Goal: Task Accomplishment & Management: Manage account settings

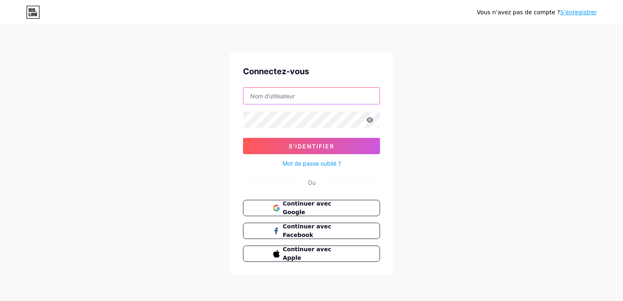
click at [295, 90] on input "text" at bounding box center [311, 96] width 136 height 16
type input "ougniyassine"
click at [305, 79] on div "Connectez-vous ougniyassine S'identifier Mot de passe oublié ? Ou Continuer ave…" at bounding box center [311, 163] width 163 height 222
click at [243, 138] on button "S'identifier" at bounding box center [311, 146] width 137 height 16
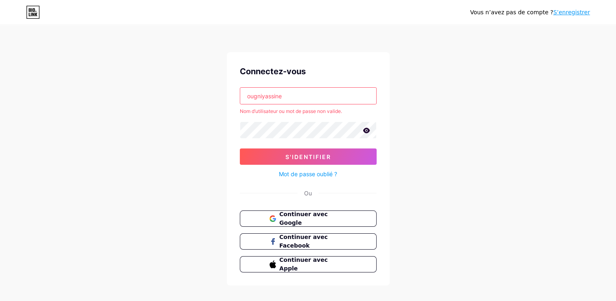
click at [312, 170] on link "Mot de passe oublié ?" at bounding box center [308, 173] width 58 height 9
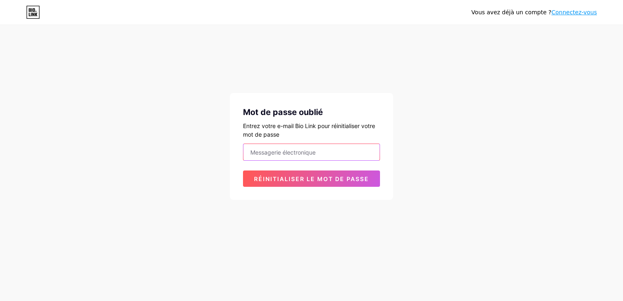
click at [311, 152] on input "email" at bounding box center [311, 152] width 136 height 16
type input "ougniyassine@gmail.com"
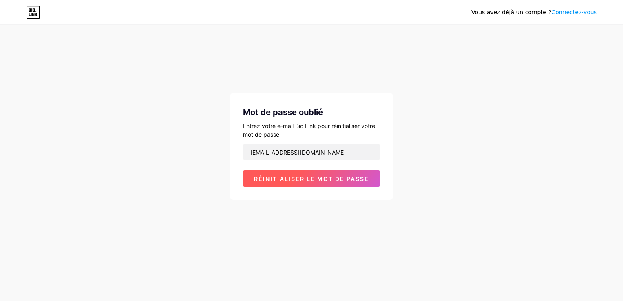
click at [319, 178] on span "Réinitialiser le mot de passe" at bounding box center [311, 178] width 115 height 7
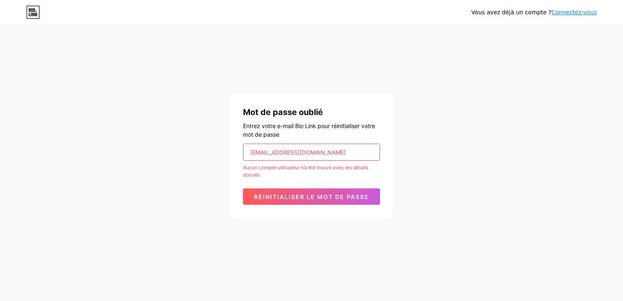
click at [330, 149] on input "ougniyassine@gmail.com" at bounding box center [311, 152] width 136 height 16
click at [329, 149] on input "email" at bounding box center [311, 152] width 136 height 16
type input "ipsilonsifre@gmail.com"
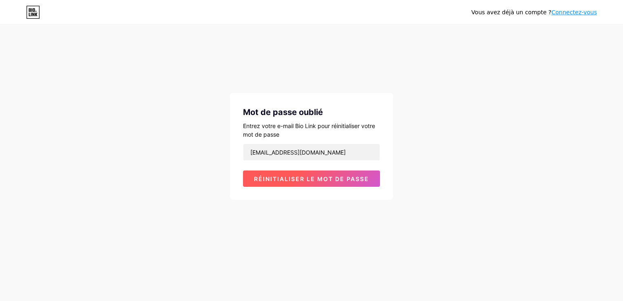
click at [328, 177] on span "Réinitialiser le mot de passe" at bounding box center [311, 178] width 115 height 7
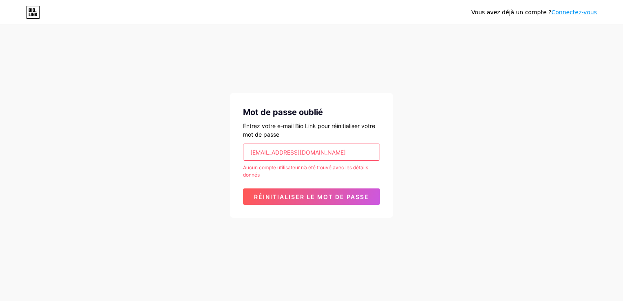
click at [322, 156] on input "ipsilonsifre@gmail.com" at bounding box center [311, 152] width 136 height 16
click at [319, 148] on input "ipsilonsifre@gmail.com" at bounding box center [311, 152] width 136 height 16
click at [310, 153] on input "email" at bounding box center [311, 152] width 136 height 16
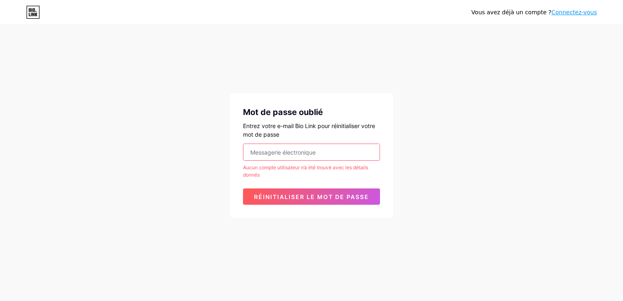
type input "[EMAIL_ADDRESS][DOMAIN_NAME]"
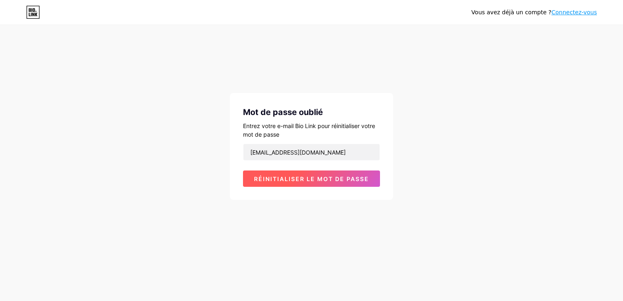
click at [313, 182] on button "Réinitialiser le mot de passe" at bounding box center [311, 178] width 137 height 16
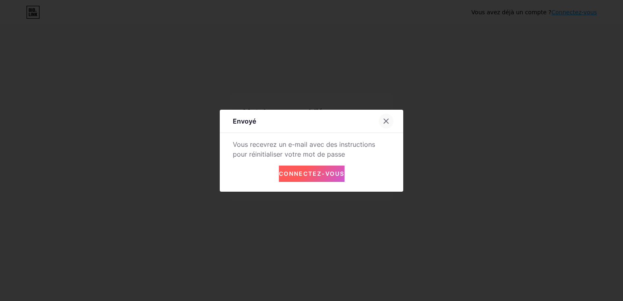
click at [389, 118] on div at bounding box center [385, 121] width 15 height 15
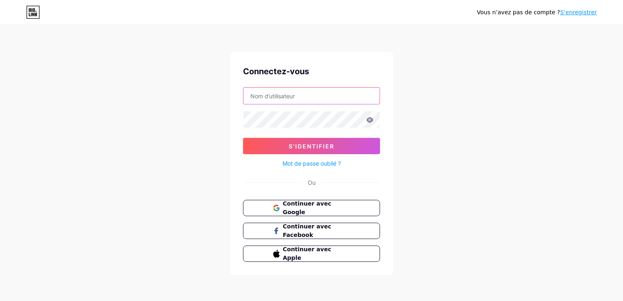
click at [300, 100] on input "text" at bounding box center [311, 96] width 136 height 16
type input "theougni"
click at [243, 138] on button "S'identifier" at bounding box center [311, 146] width 137 height 16
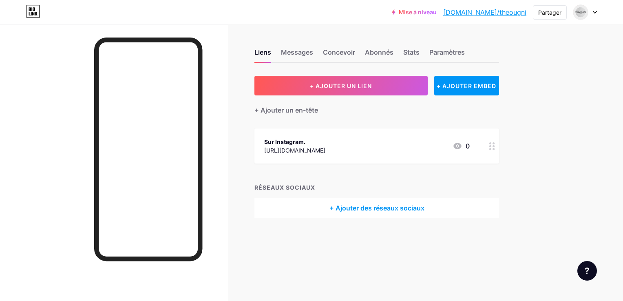
click at [493, 152] on div at bounding box center [492, 145] width 14 height 35
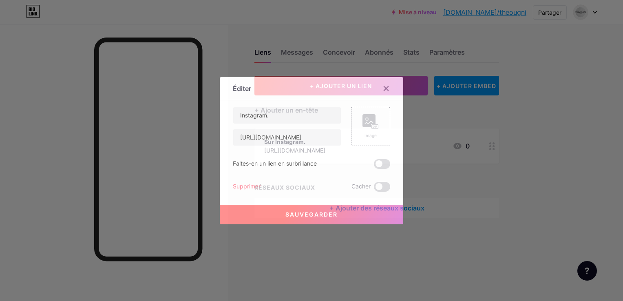
click at [249, 186] on div "Supprimer" at bounding box center [247, 187] width 28 height 10
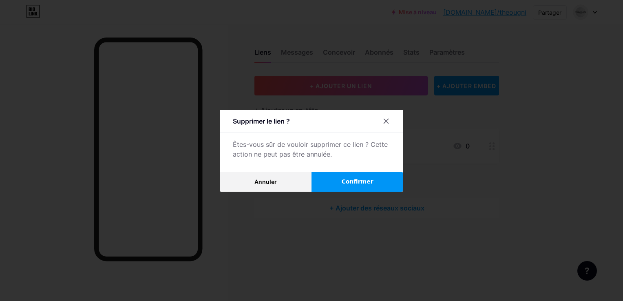
click at [330, 185] on button "Confirmer" at bounding box center [357, 182] width 92 height 20
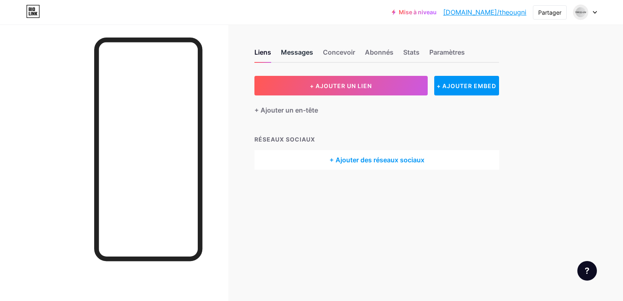
click at [300, 52] on div "Messages" at bounding box center [297, 54] width 32 height 15
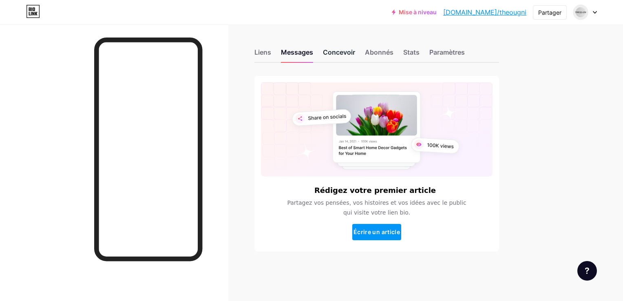
click at [339, 51] on div "Concevoir" at bounding box center [339, 54] width 32 height 15
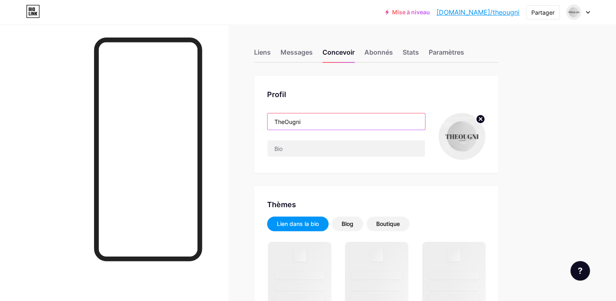
click at [330, 120] on input "TheOugni" at bounding box center [347, 121] width 158 height 16
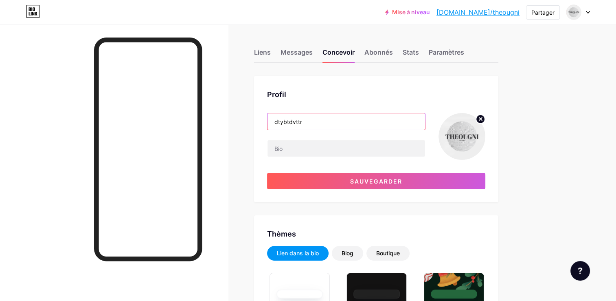
type input "dtybtdvttr"
click at [477, 120] on circle at bounding box center [480, 118] width 9 height 9
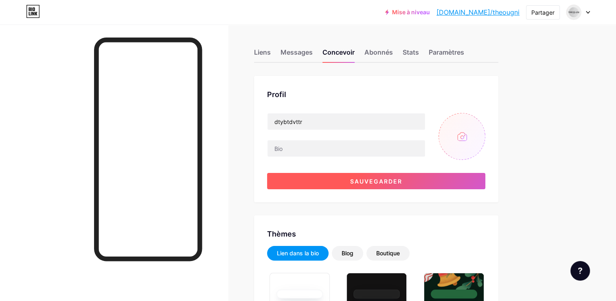
click at [448, 186] on button "Sauvegarder" at bounding box center [376, 181] width 218 height 16
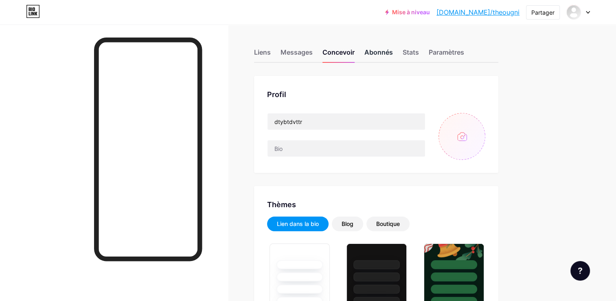
click at [380, 50] on div "Abonnés" at bounding box center [379, 54] width 29 height 15
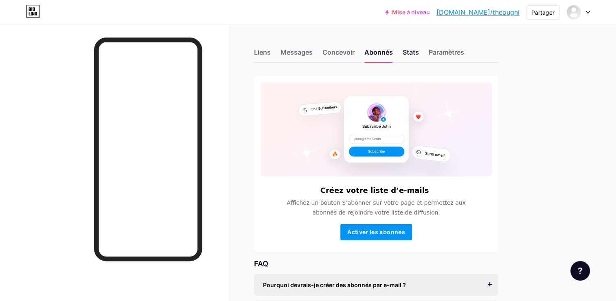
click at [414, 52] on div "Stats" at bounding box center [411, 54] width 16 height 15
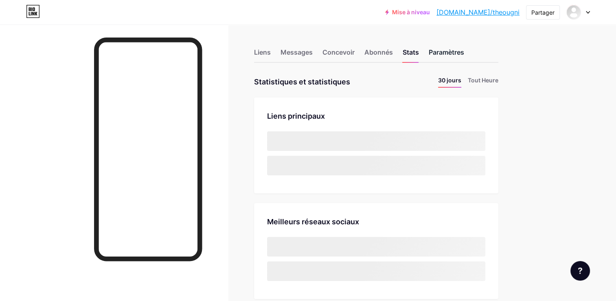
click at [438, 51] on div "Paramètres" at bounding box center [446, 54] width 35 height 15
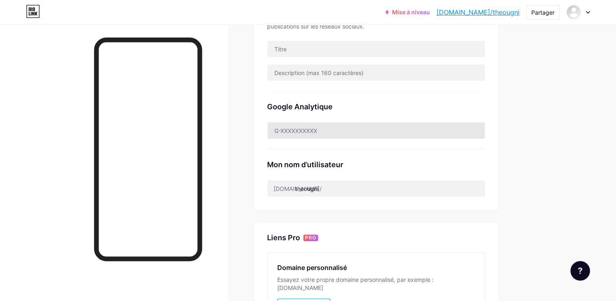
scroll to position [204, 0]
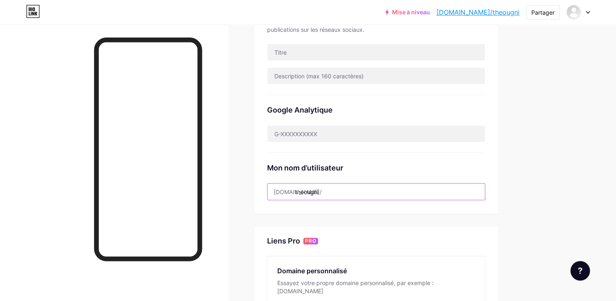
click at [332, 192] on input "theougni" at bounding box center [377, 191] width 218 height 16
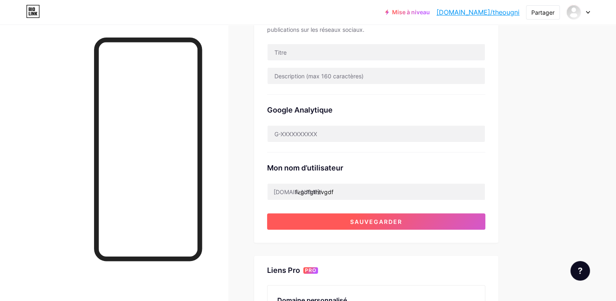
click at [359, 218] on span "Sauvegarder" at bounding box center [376, 221] width 52 height 7
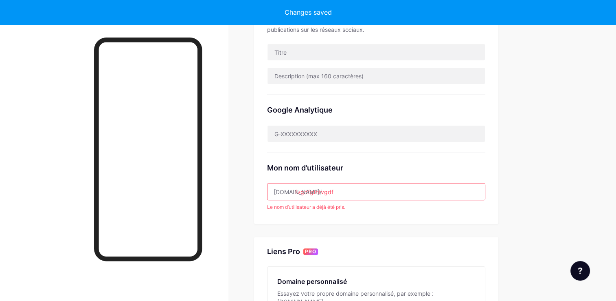
click at [349, 183] on input "fvgdfgthtvgdf" at bounding box center [377, 191] width 218 height 16
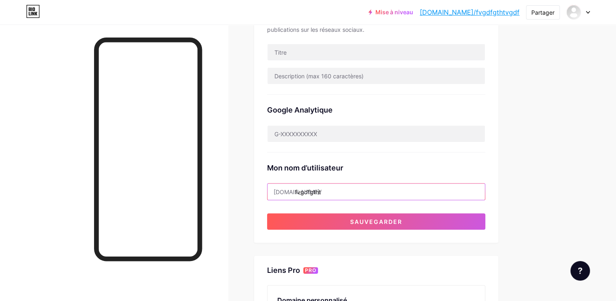
type input "fvgdfgtht"
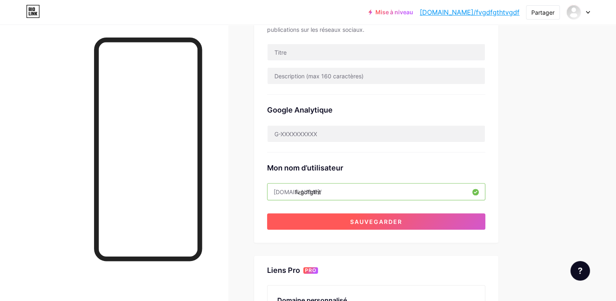
click at [396, 222] on span "Sauvegarder" at bounding box center [376, 221] width 52 height 7
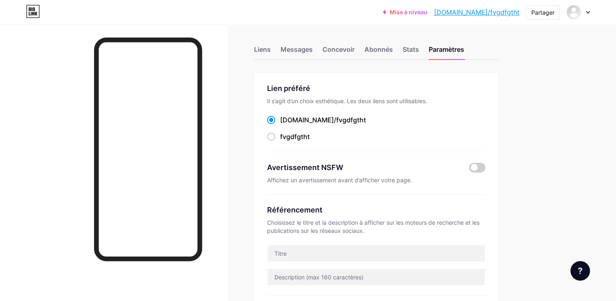
scroll to position [0, 0]
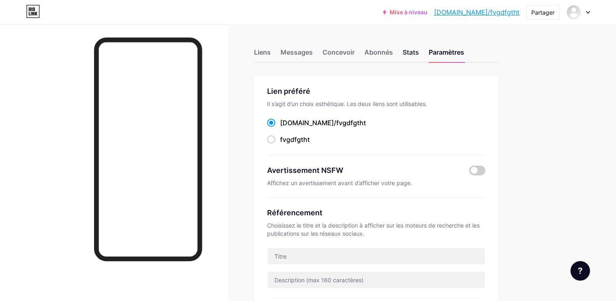
click at [404, 51] on div "Stats" at bounding box center [411, 54] width 16 height 15
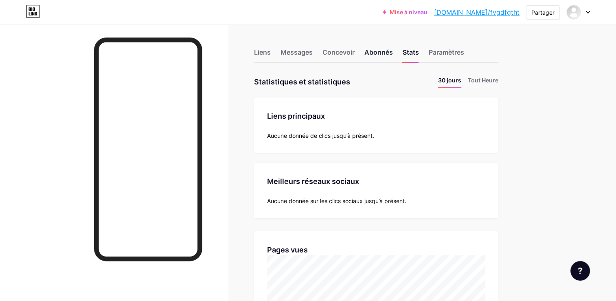
click at [374, 58] on div "Abonnés" at bounding box center [379, 54] width 29 height 15
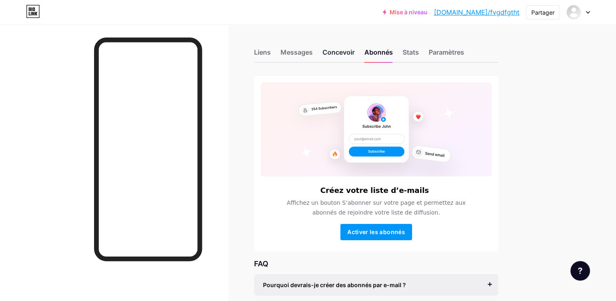
click at [339, 52] on div "Concevoir" at bounding box center [339, 54] width 32 height 15
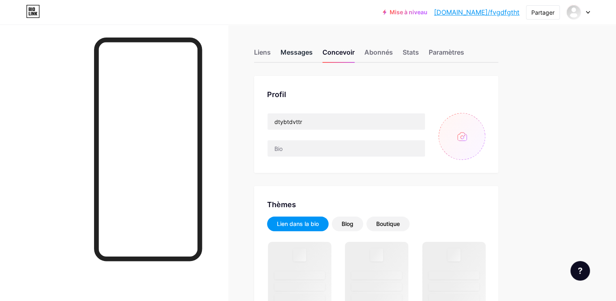
click at [312, 48] on div "Messages" at bounding box center [297, 54] width 32 height 15
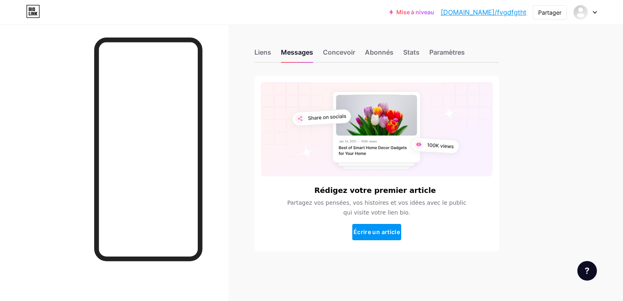
click at [276, 50] on div "Liens Messages Concevoir Abonnés Stats Paramètres" at bounding box center [376, 48] width 244 height 29
click at [250, 53] on div "Liens Messages Concevoir Abonnés Stats Paramètres Rédigez votre premier article…" at bounding box center [266, 158] width 533 height 268
click at [255, 52] on div "Liens" at bounding box center [262, 54] width 17 height 15
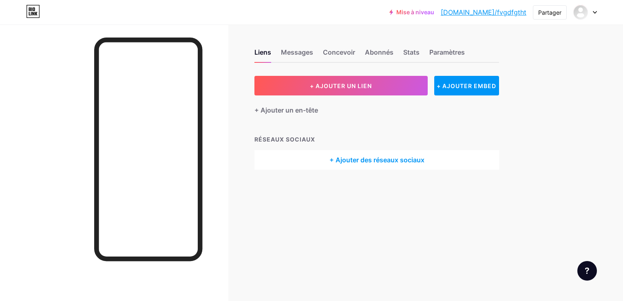
click at [593, 13] on icon at bounding box center [594, 12] width 4 height 3
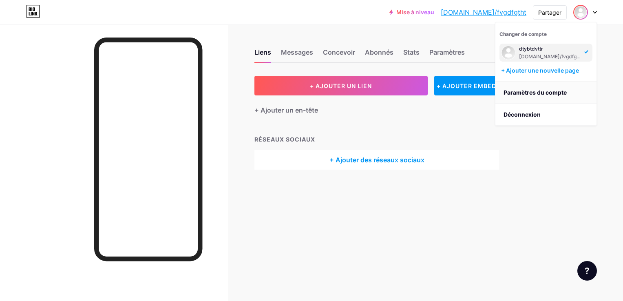
click at [566, 96] on link "Paramètres du compte" at bounding box center [545, 92] width 101 height 22
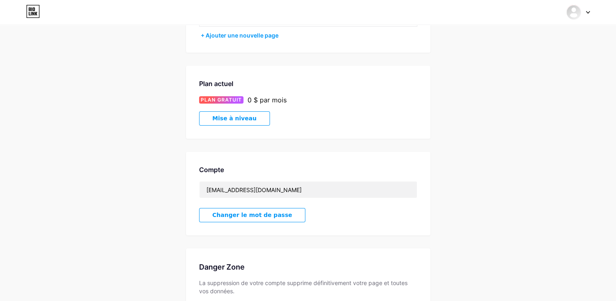
scroll to position [162, 0]
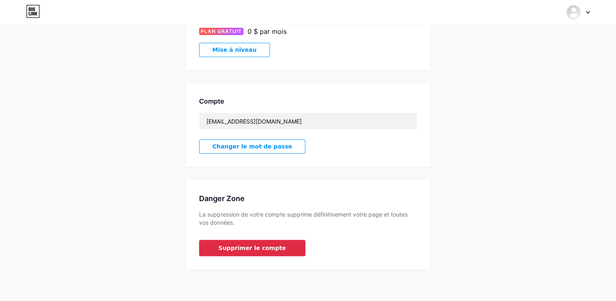
click at [267, 251] on span "Supprimer le compte" at bounding box center [253, 248] width 68 height 9
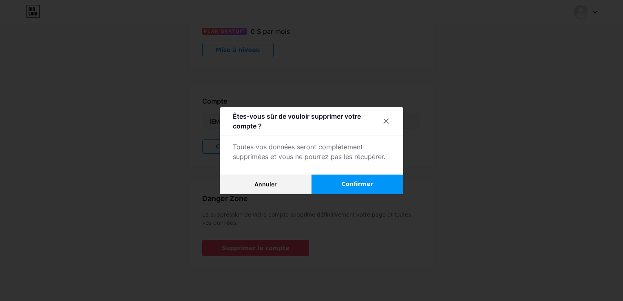
click at [349, 182] on span "Confirmer" at bounding box center [357, 184] width 32 height 9
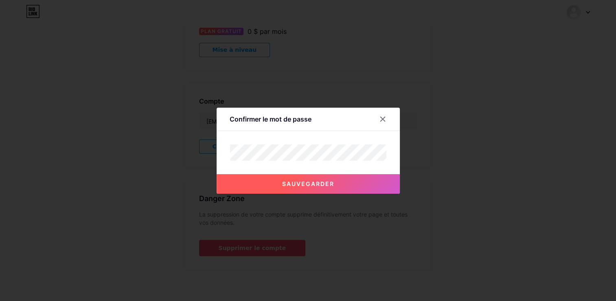
click at [337, 187] on button "Sauvegarder" at bounding box center [308, 184] width 183 height 20
